Goal: Task Accomplishment & Management: Complete application form

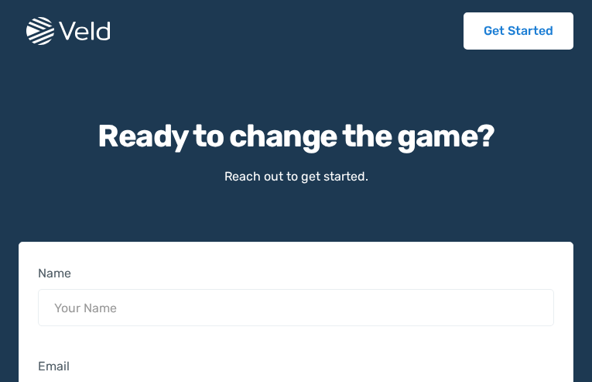
type input "wIxlhZpKlJAc"
type input "ibizage027@gmail.com"
type input "5113837170"
type input "xBYjwcgBjLtP"
type input "afunOxxLgjj"
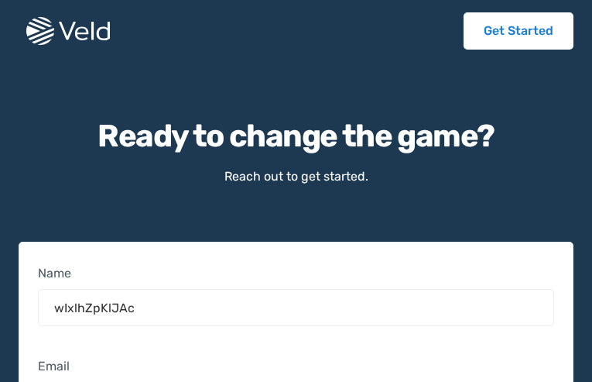
select select "Investor"
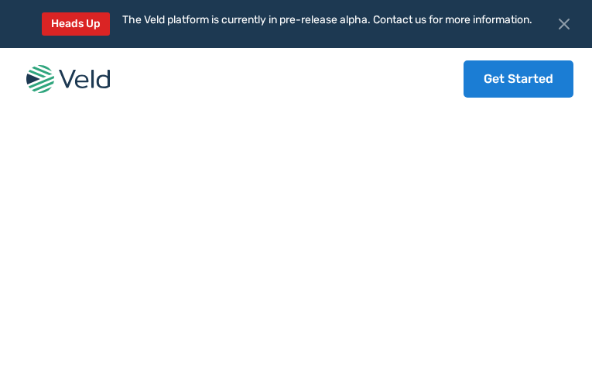
type input "RjsAVyYBBSpiDzd"
type input "[EMAIL_ADDRESS][DOMAIN_NAME]"
type input "zPDuwengKxvZL"
type input "3137586979"
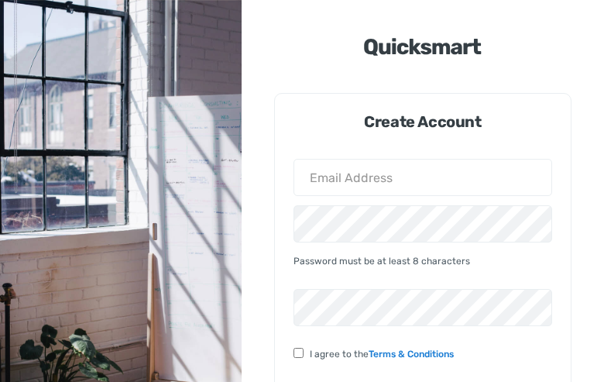
type input "ibizage027@gmail.com"
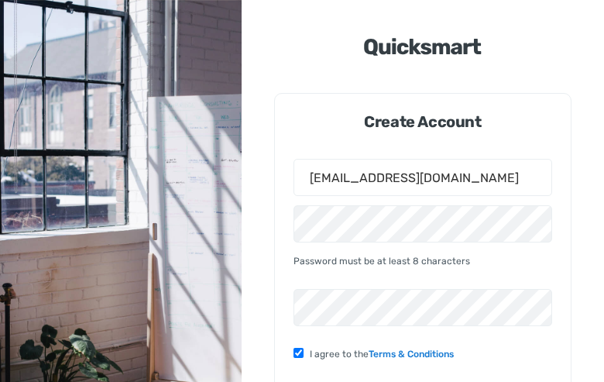
checkbox input "false"
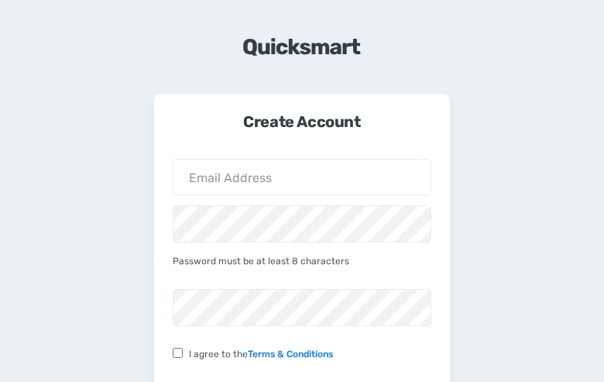
type input "[EMAIL_ADDRESS][DOMAIN_NAME]"
